Goal: Transaction & Acquisition: Register for event/course

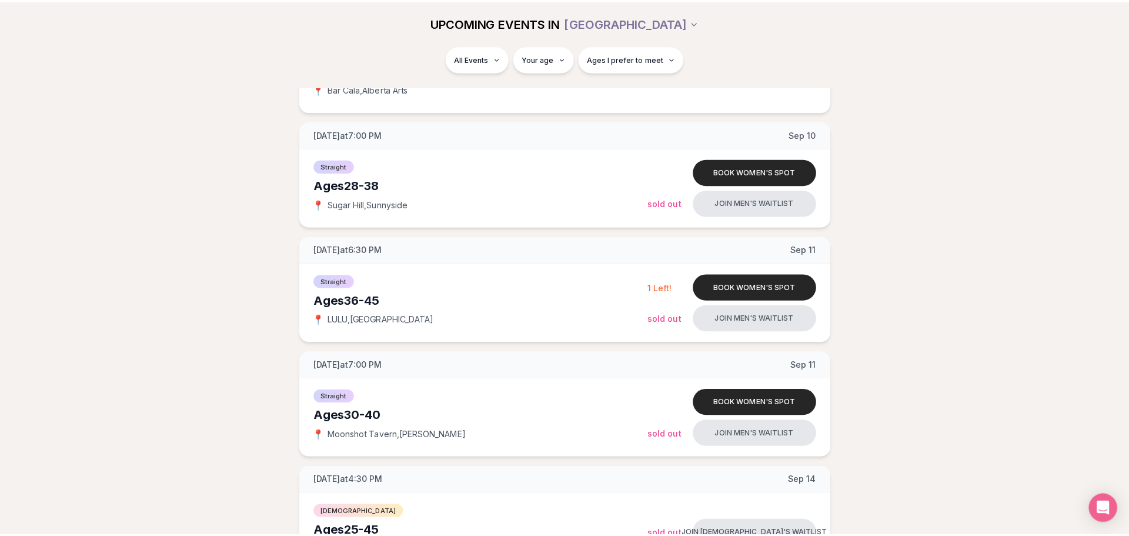
scroll to position [412, 0]
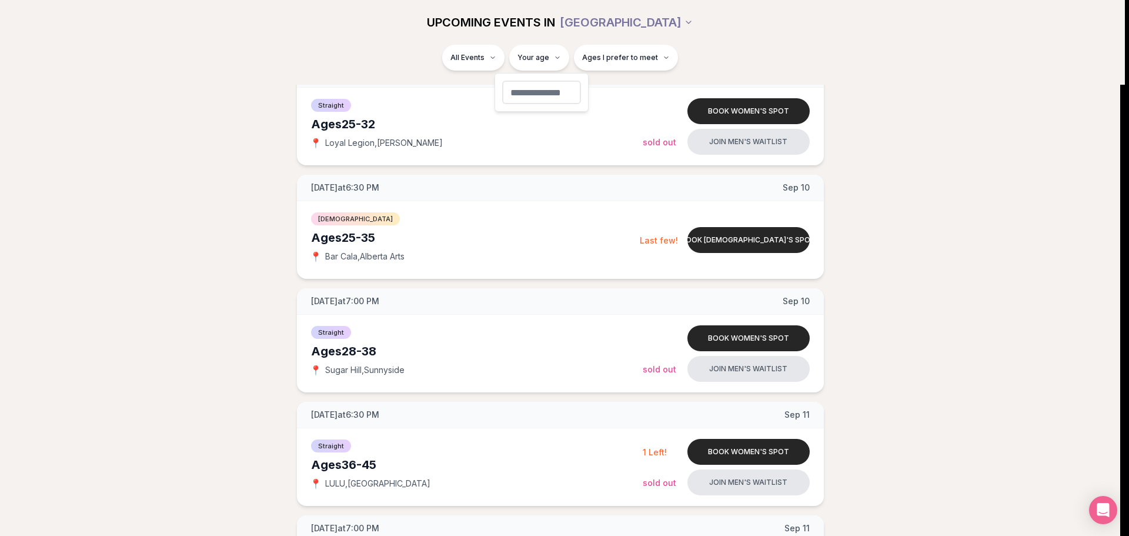
type input "**"
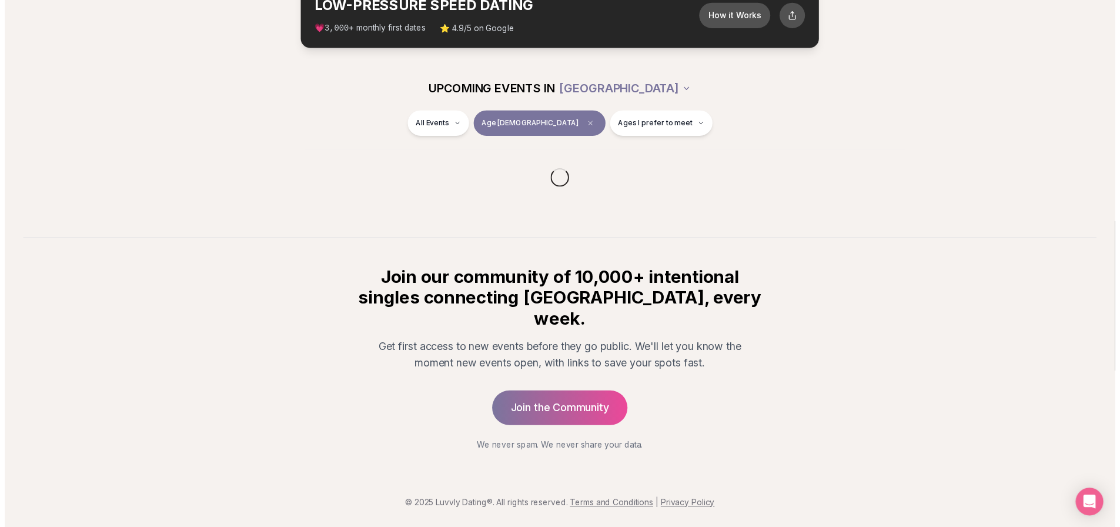
scroll to position [58, 0]
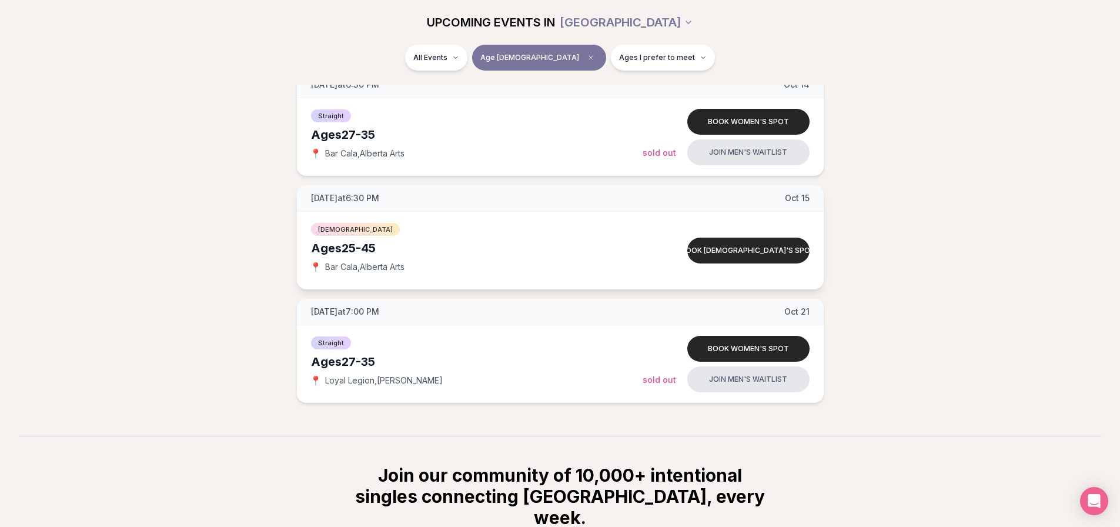
scroll to position [1193, 0]
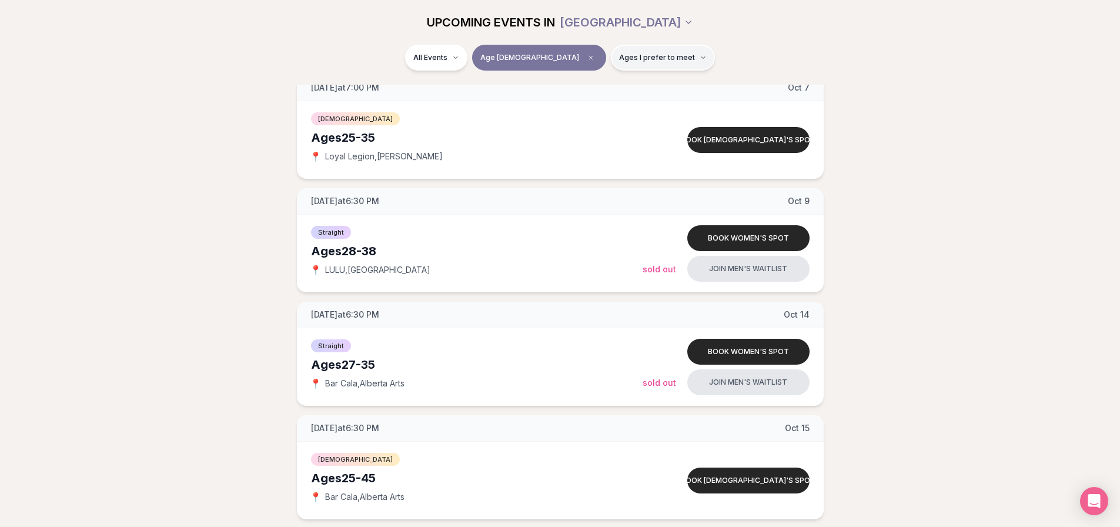
click at [640, 55] on span "Ages I prefer to meet" at bounding box center [657, 57] width 76 height 9
click at [580, 106] on button "Around my age" at bounding box center [578, 102] width 9 height 9
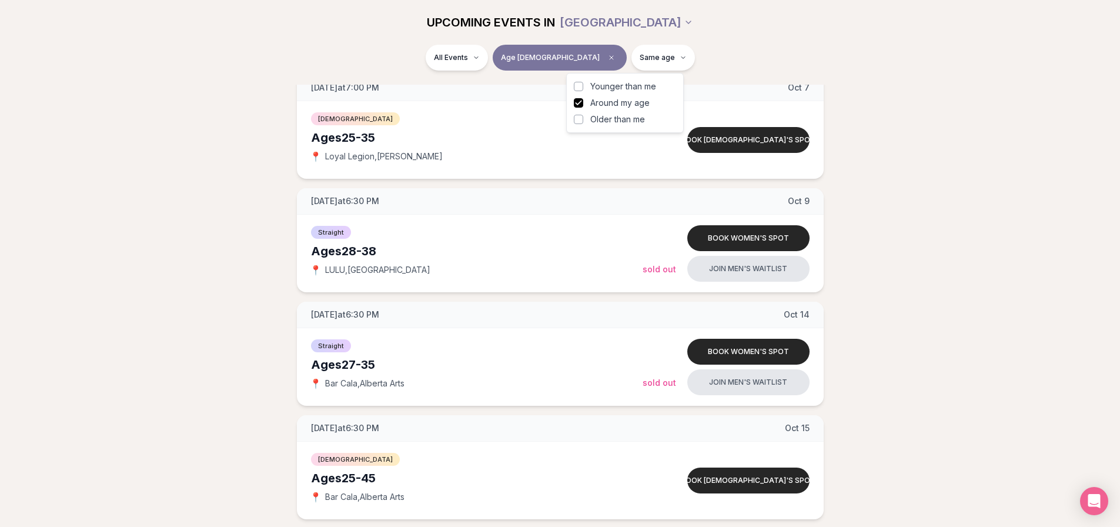
click at [581, 121] on button "Older than me" at bounding box center [578, 119] width 9 height 9
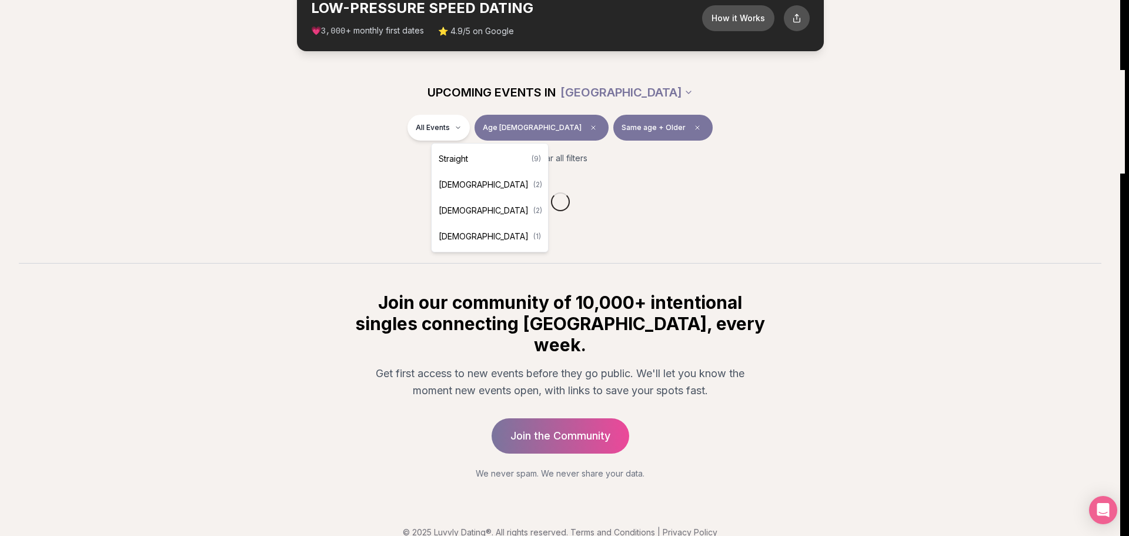
scroll to position [1193, 0]
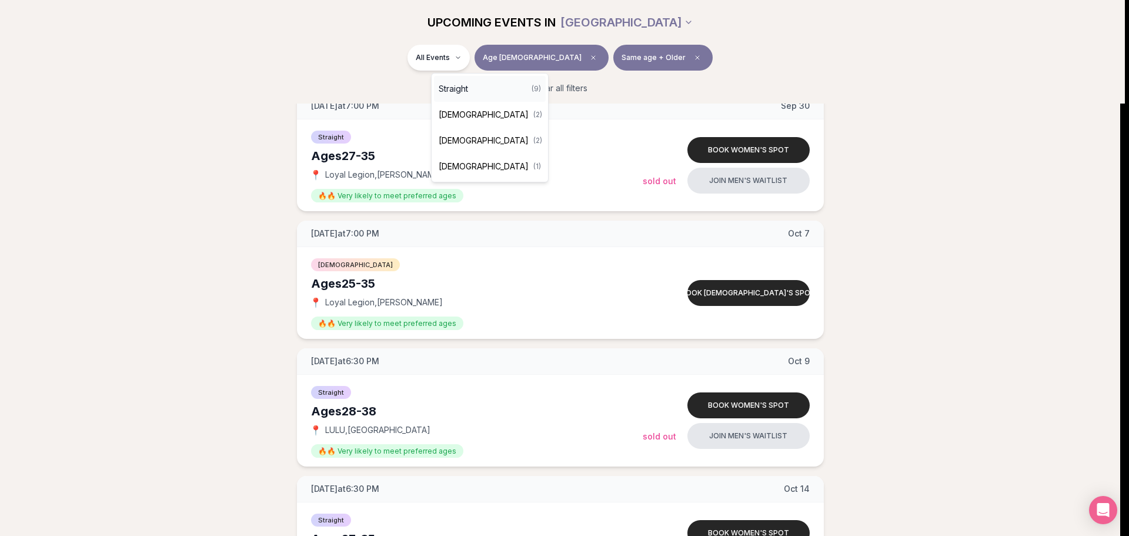
click at [478, 85] on div "Straight ( 9 )" at bounding box center [490, 89] width 112 height 26
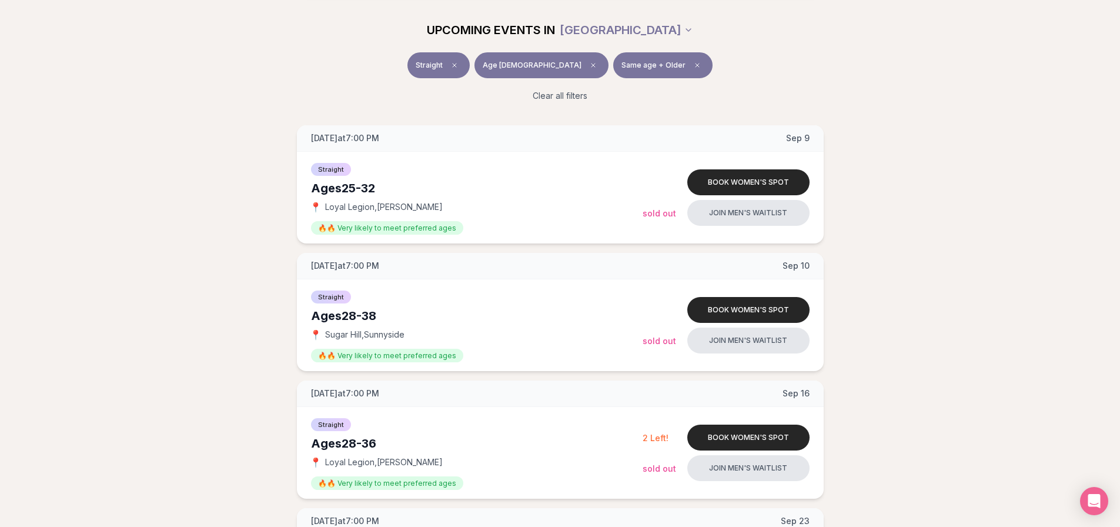
scroll to position [59, 0]
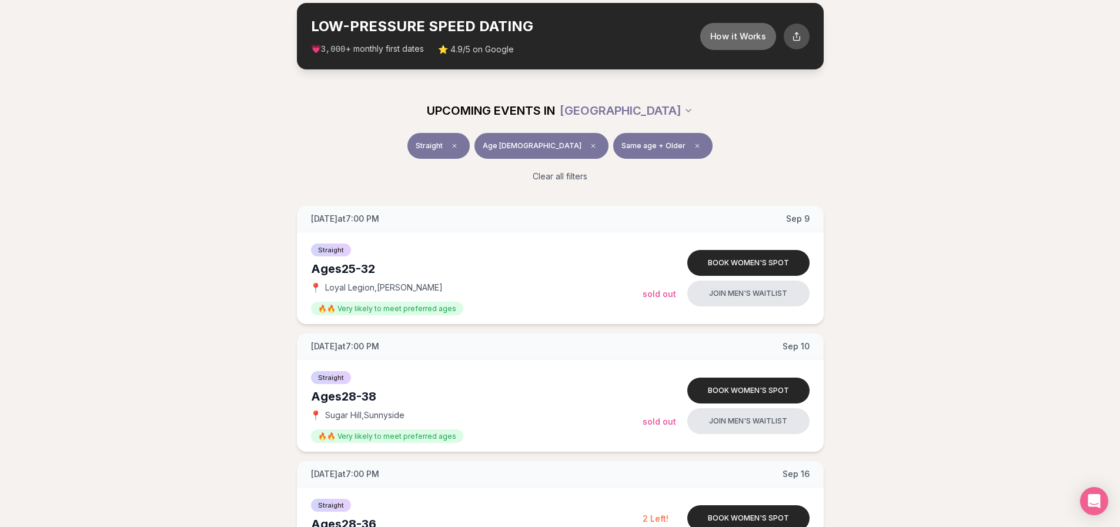
click at [756, 39] on button "How it Works" at bounding box center [738, 35] width 76 height 27
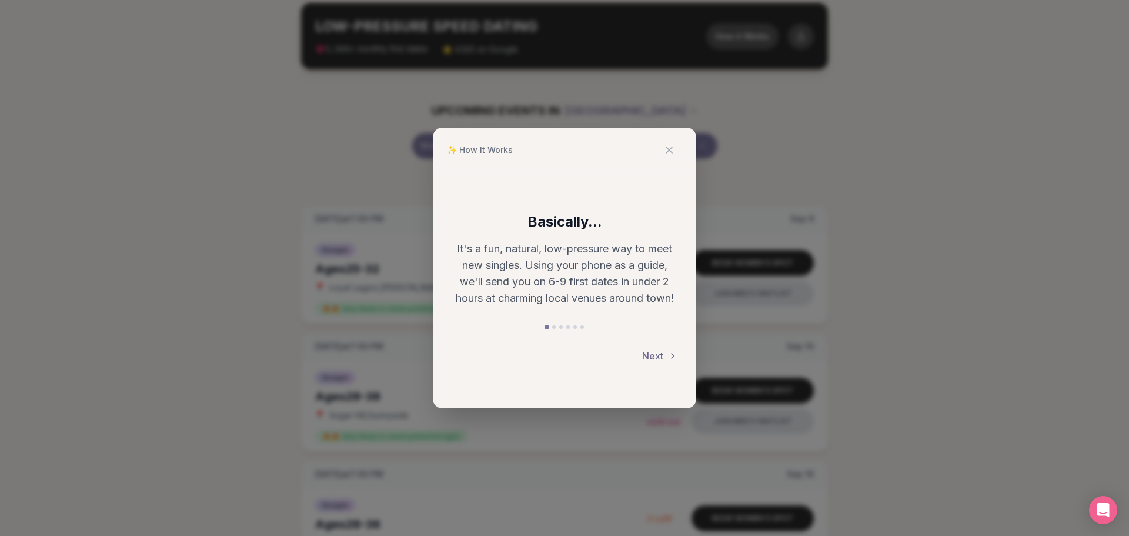
click at [656, 359] on button "Next" at bounding box center [659, 356] width 35 height 26
click at [655, 359] on button "Next" at bounding box center [659, 356] width 35 height 26
click at [652, 350] on button "Next" at bounding box center [659, 357] width 35 height 26
click at [664, 355] on button "Next" at bounding box center [659, 356] width 35 height 26
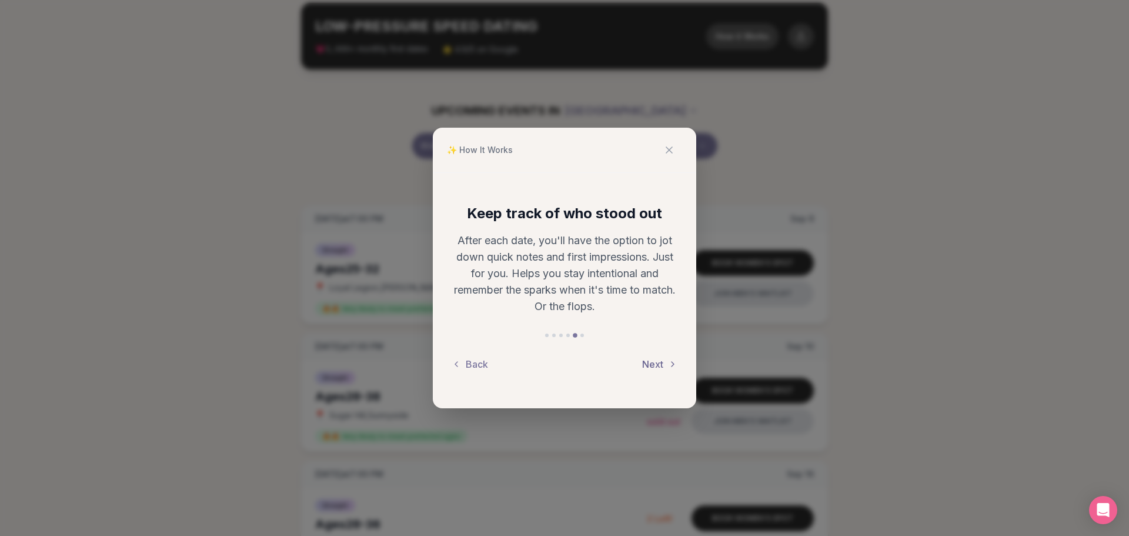
click at [658, 366] on button "Next" at bounding box center [659, 364] width 35 height 26
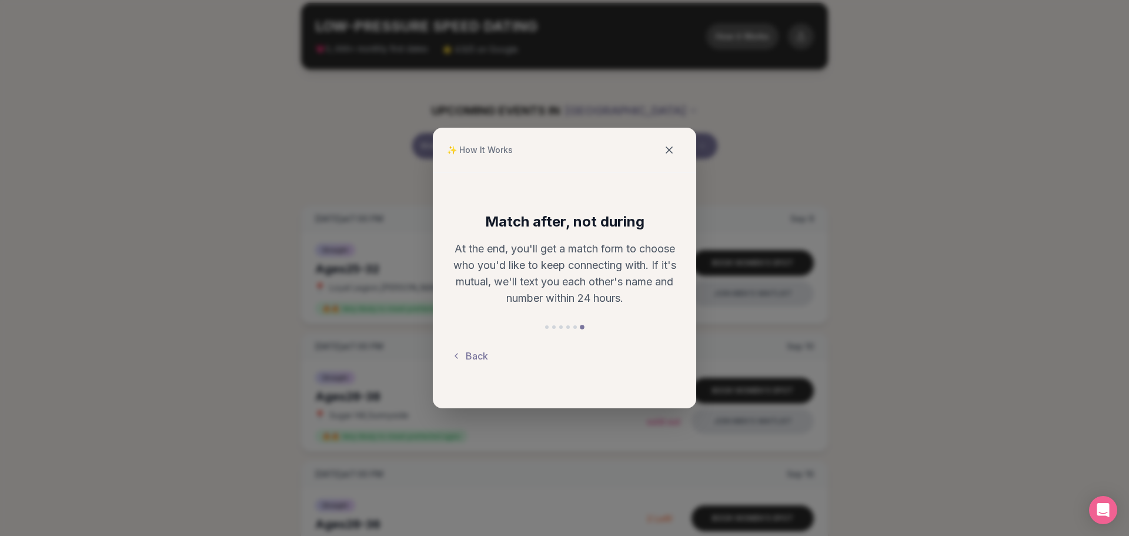
click at [668, 156] on button at bounding box center [669, 150] width 26 height 26
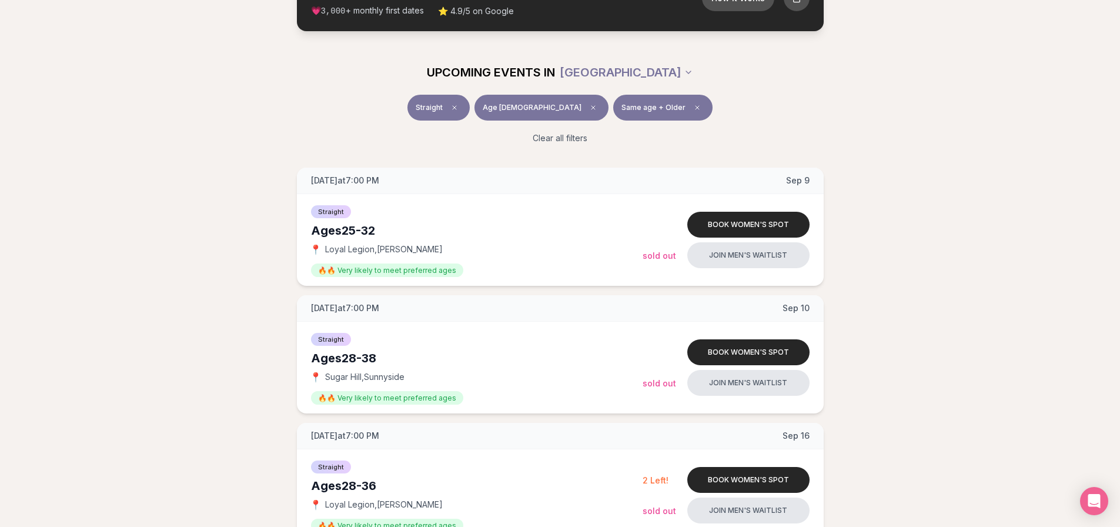
scroll to position [118, 0]
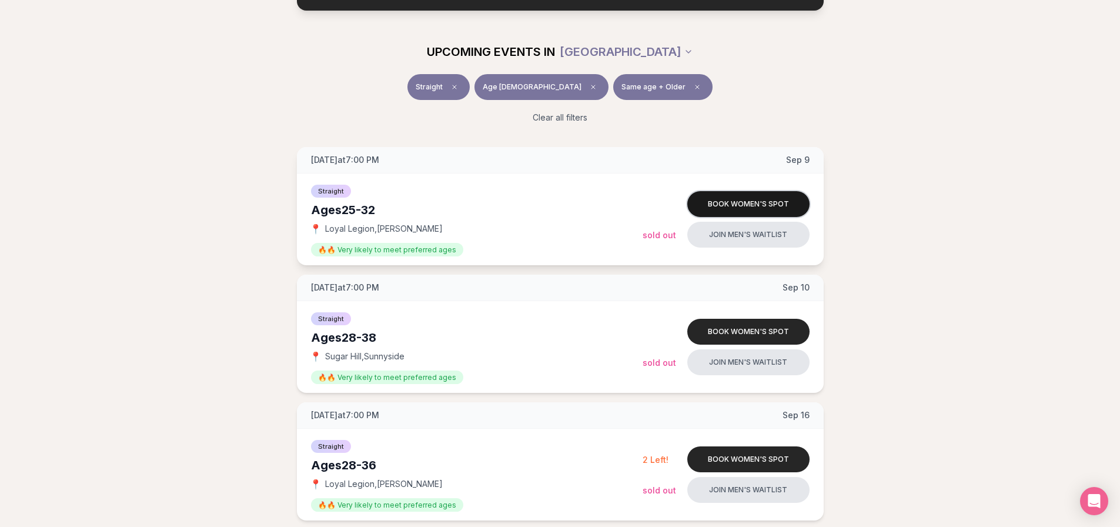
click at [713, 202] on button "Book women's spot" at bounding box center [749, 204] width 122 height 26
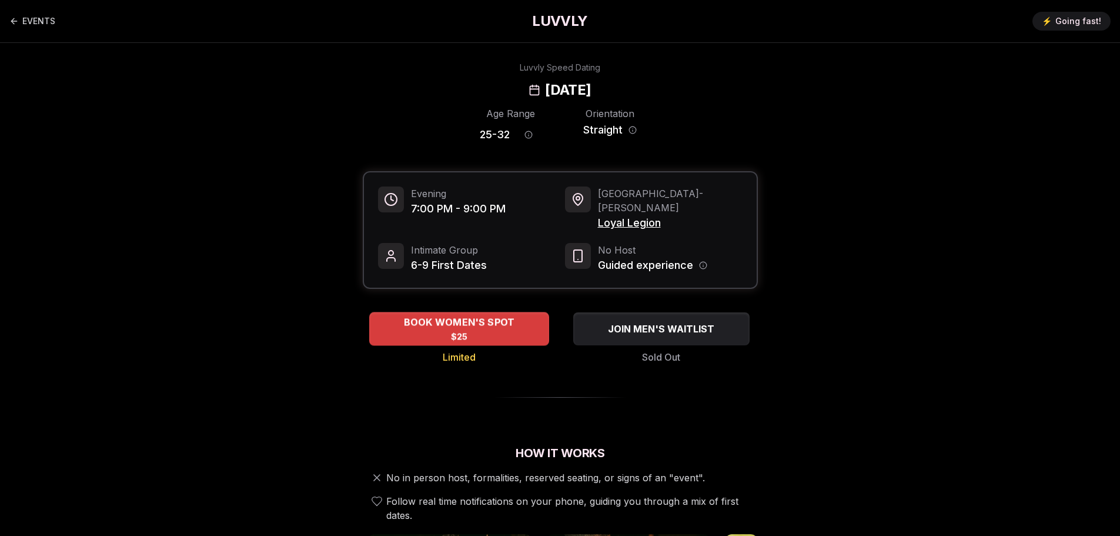
click at [442, 318] on div "BOOK WOMEN'S SPOT $25" at bounding box center [459, 328] width 180 height 32
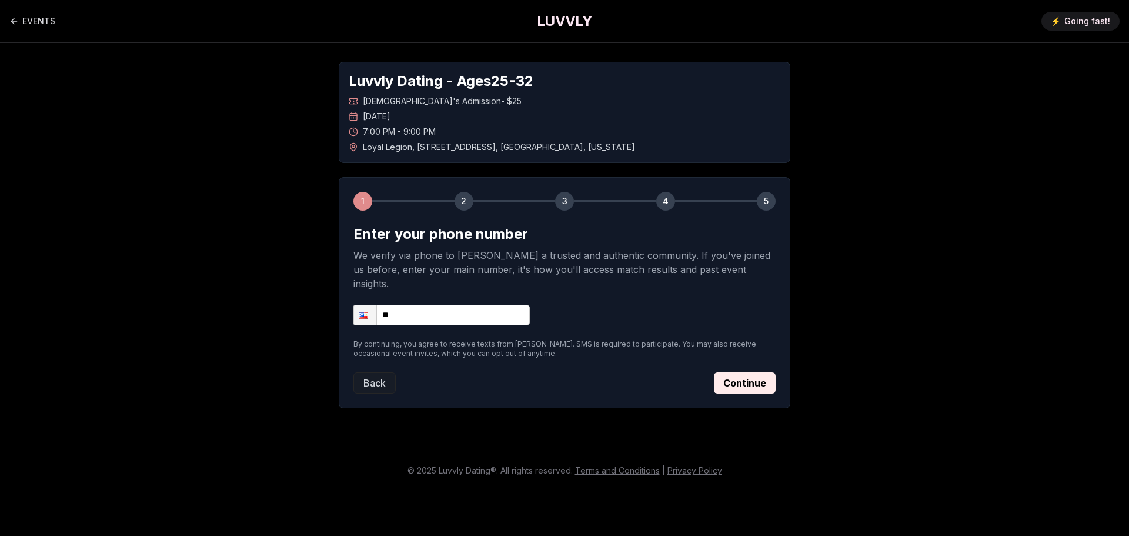
click at [430, 305] on input "**" at bounding box center [441, 315] width 176 height 21
type input "**********"
click at [735, 372] on button "Continue" at bounding box center [745, 382] width 62 height 21
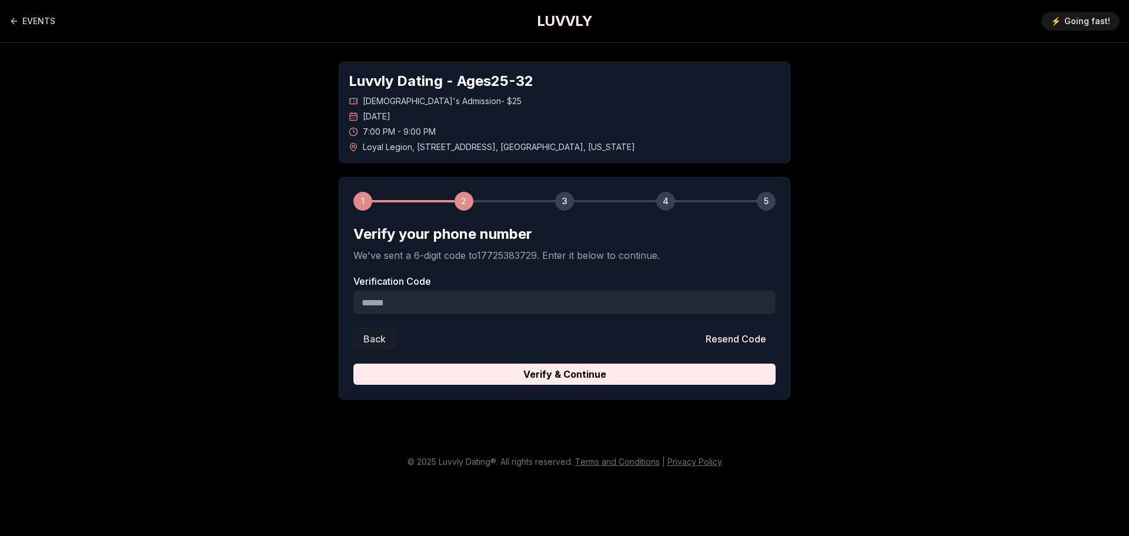
click at [415, 299] on input "Verification Code" at bounding box center [564, 303] width 422 height 24
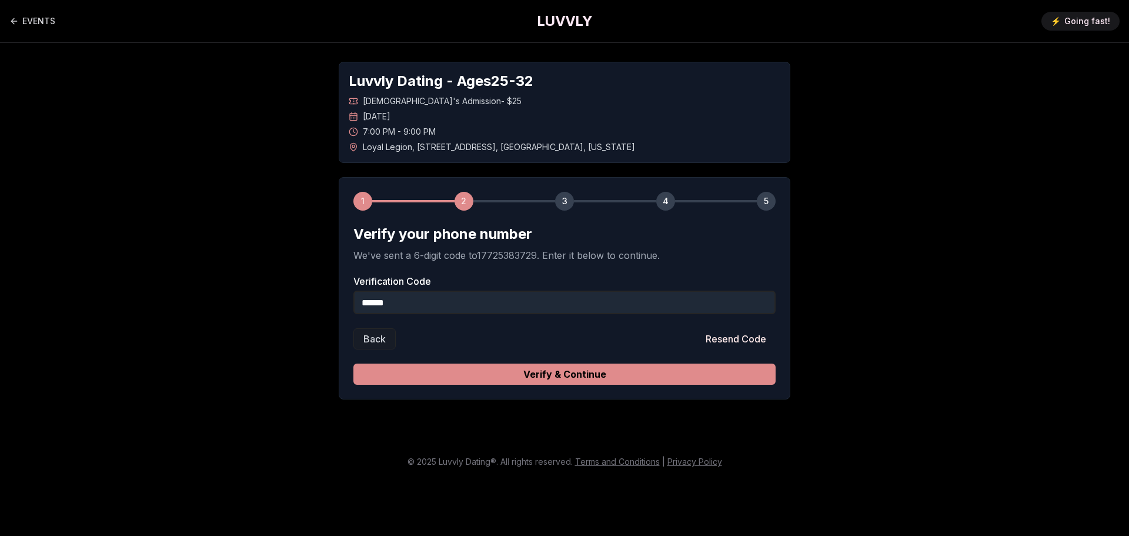
type input "******"
click at [566, 378] on button "Verify & Continue" at bounding box center [564, 373] width 422 height 21
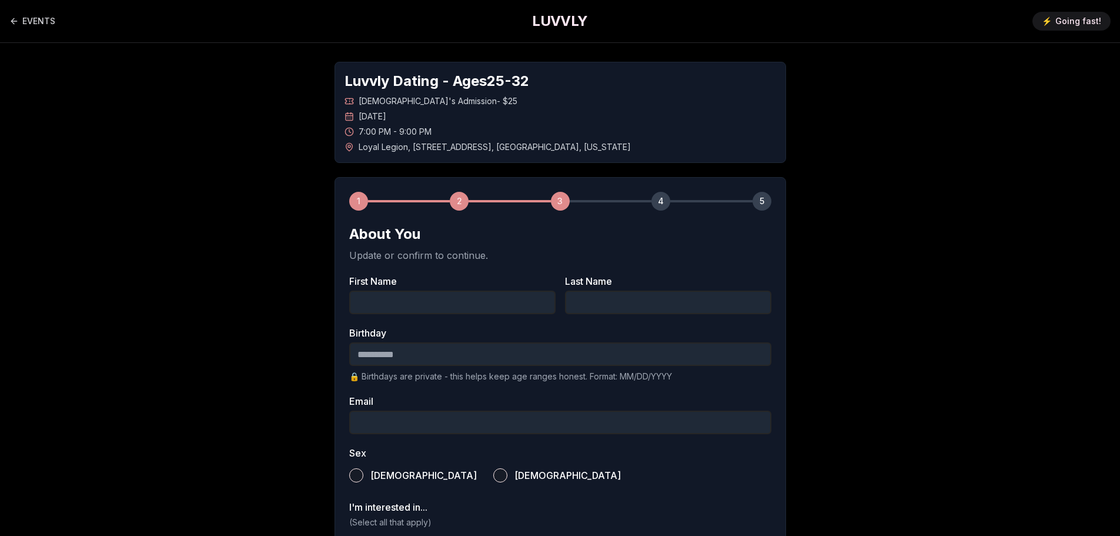
click at [478, 302] on input "First Name" at bounding box center [452, 303] width 206 height 24
type input "*****"
type input "****"
click at [459, 352] on input "Birthday" at bounding box center [560, 354] width 422 height 24
type input "**********"
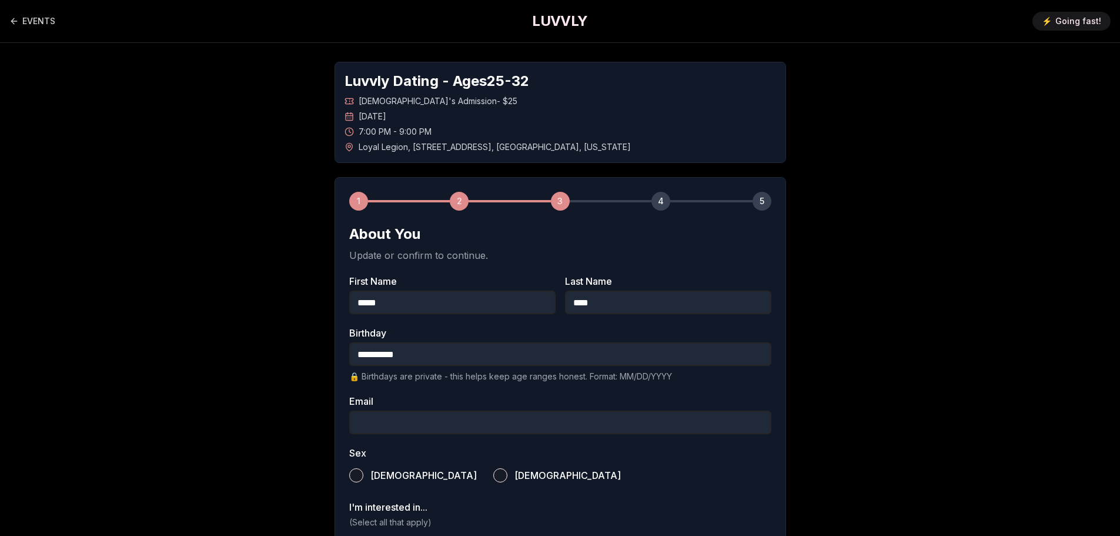
drag, startPoint x: 469, startPoint y: 428, endPoint x: 474, endPoint y: 393, distance: 34.5
click at [469, 428] on input "Email" at bounding box center [560, 423] width 422 height 24
type input "**********"
click at [264, 316] on div "**********" at bounding box center [560, 435] width 823 height 785
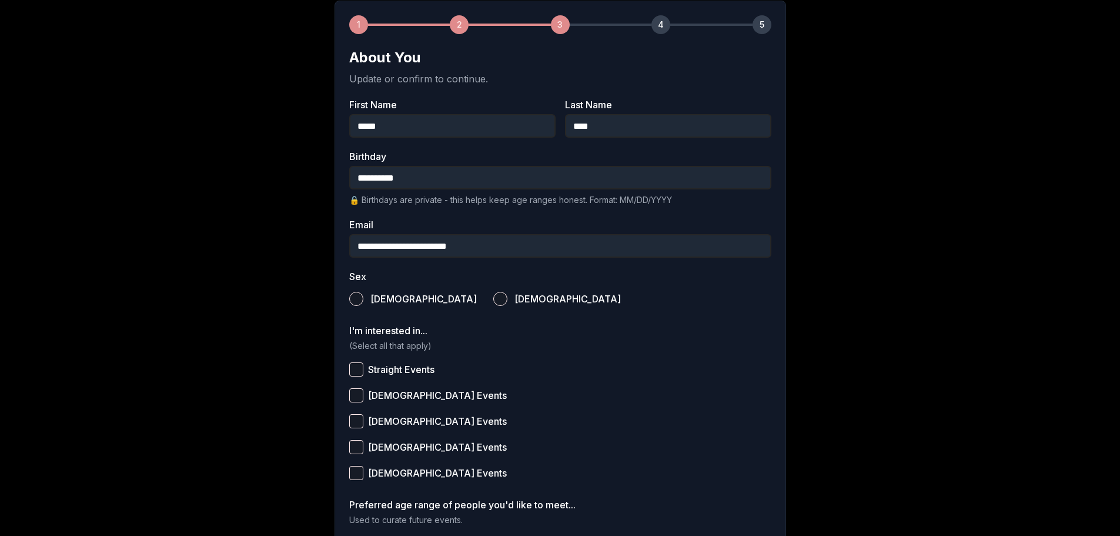
click at [493, 302] on button "Female" at bounding box center [500, 299] width 14 height 14
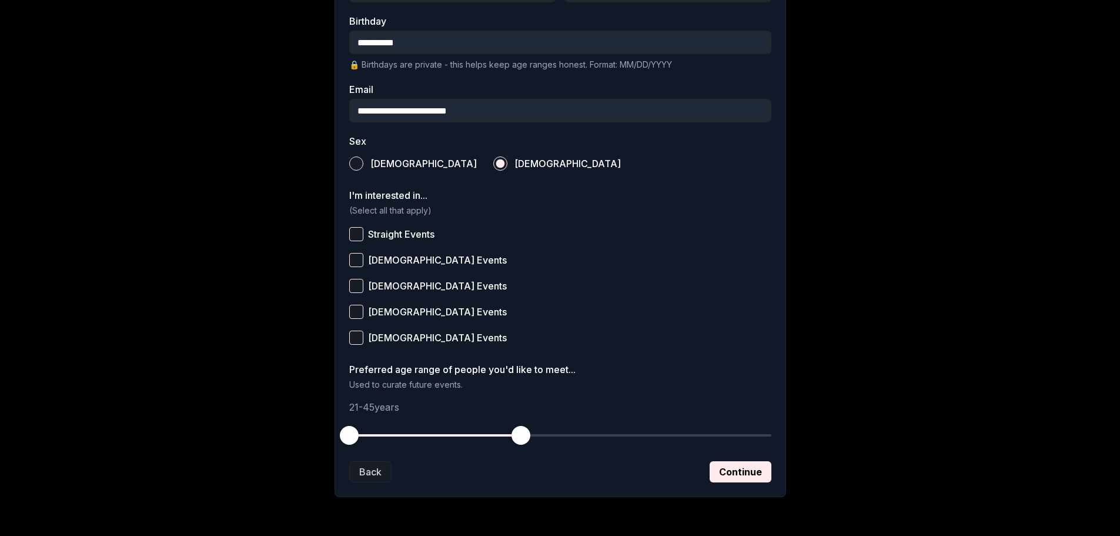
scroll to position [351, 0]
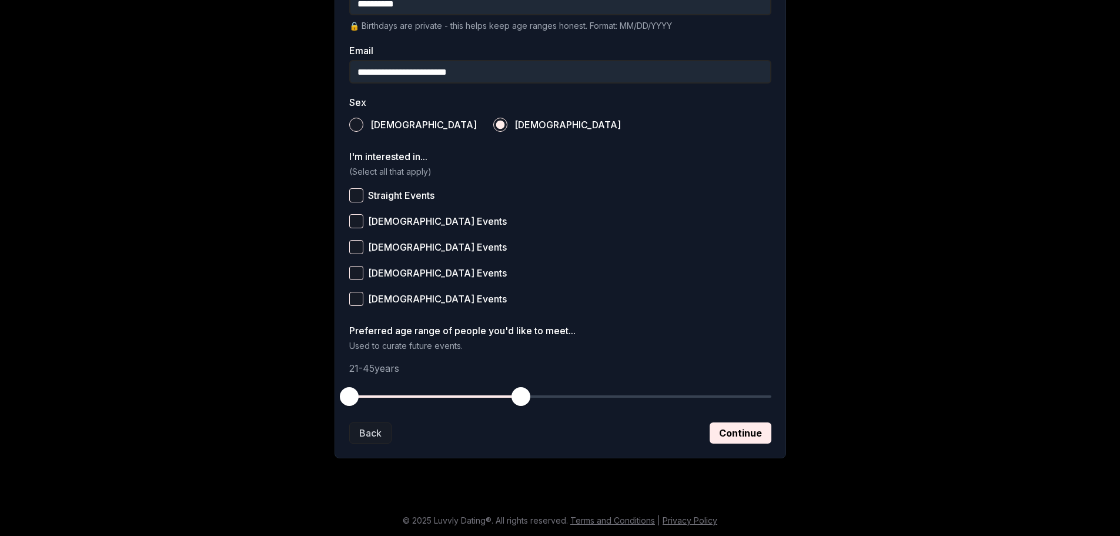
click at [356, 204] on label "Straight Events" at bounding box center [560, 195] width 422 height 26
click at [356, 202] on button "Straight Events" at bounding box center [356, 195] width 14 height 14
drag, startPoint x: 521, startPoint y: 392, endPoint x: 486, endPoint y: 396, distance: 35.5
click at [486, 396] on span "button" at bounding box center [485, 396] width 19 height 19
click at [729, 440] on button "Continue" at bounding box center [741, 432] width 62 height 21
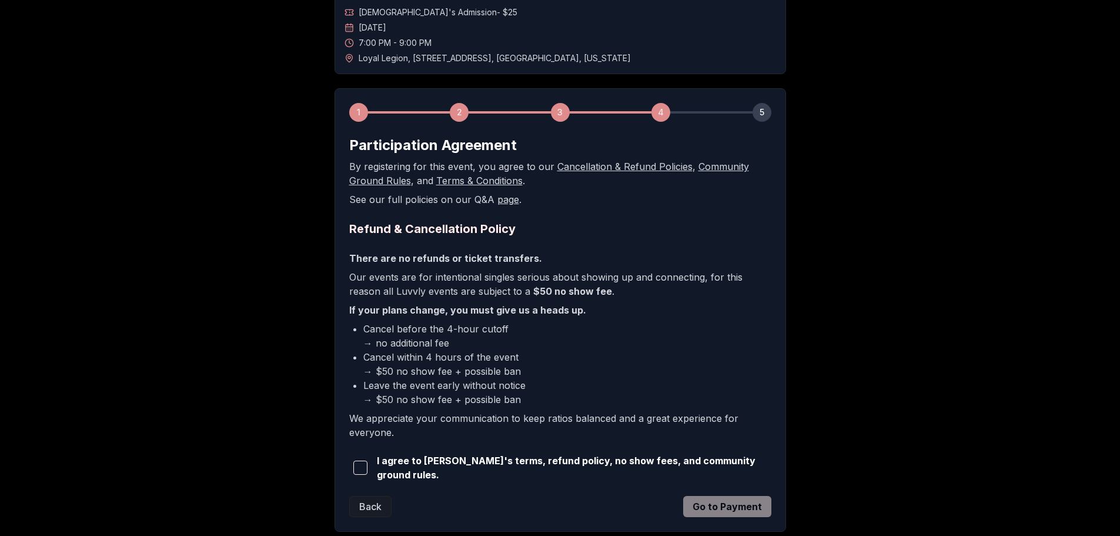
scroll to position [118, 0]
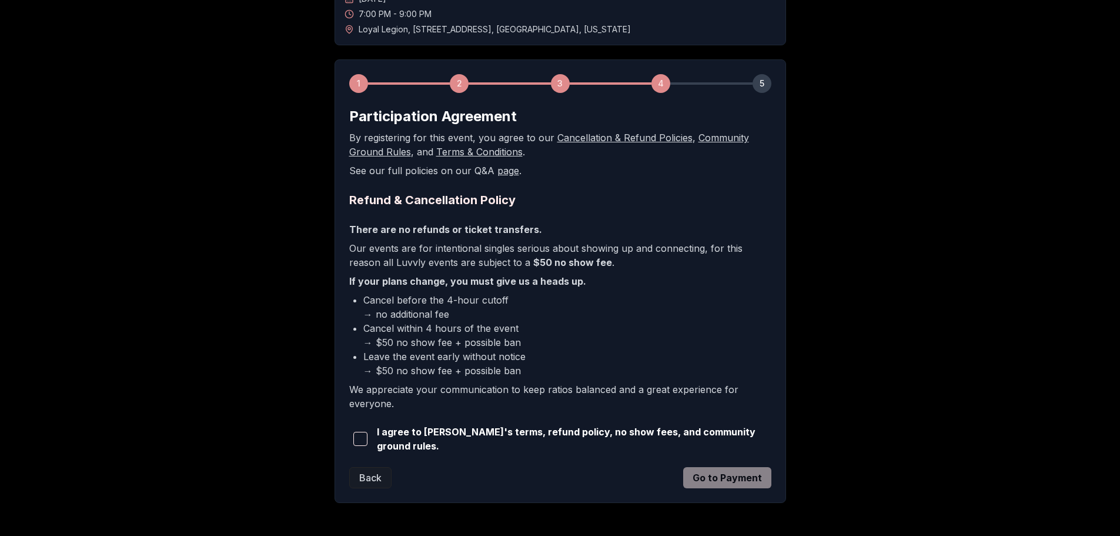
click at [360, 432] on span "button" at bounding box center [360, 439] width 14 height 14
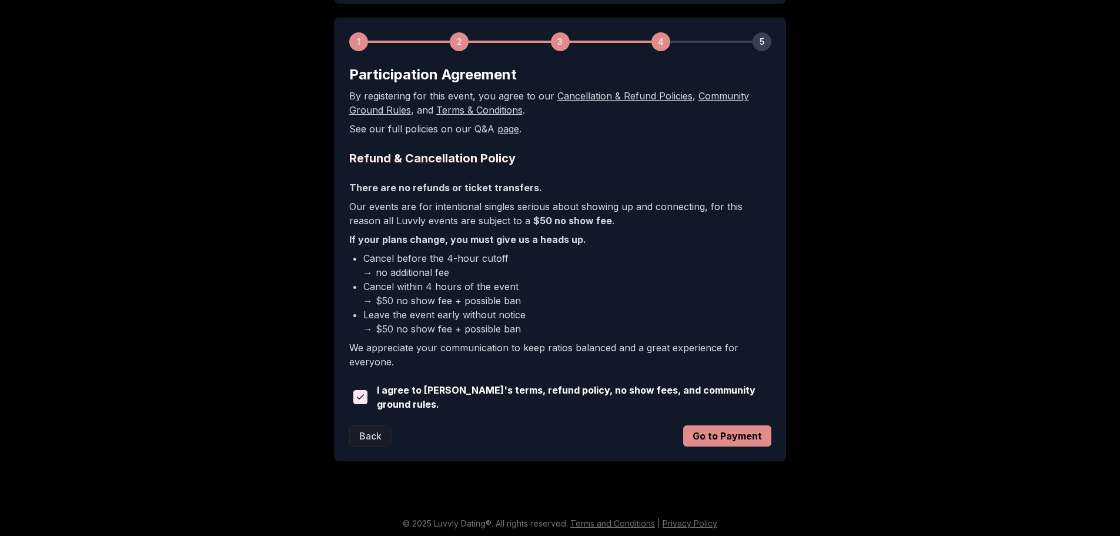
scroll to position [160, 0]
click at [745, 436] on button "Go to Payment" at bounding box center [727, 435] width 88 height 21
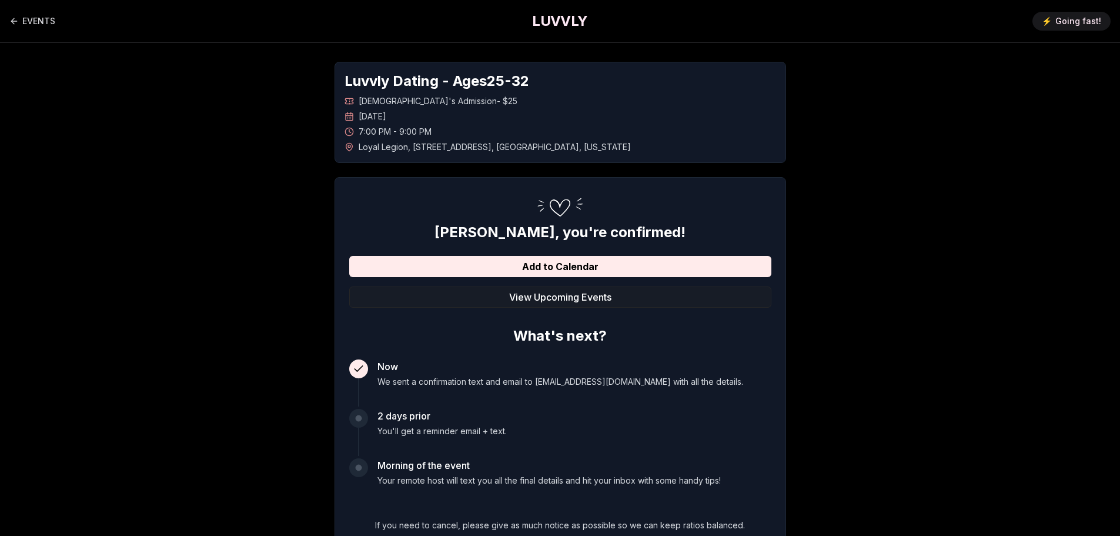
drag, startPoint x: 889, startPoint y: 196, endPoint x: 900, endPoint y: 200, distance: 11.9
click at [889, 196] on div "Luvvly Dating - Ages [DEMOGRAPHIC_DATA] [DEMOGRAPHIC_DATA]'s Admission - $25 [D…" at bounding box center [560, 320] width 823 height 555
